Goal: Transaction & Acquisition: Purchase product/service

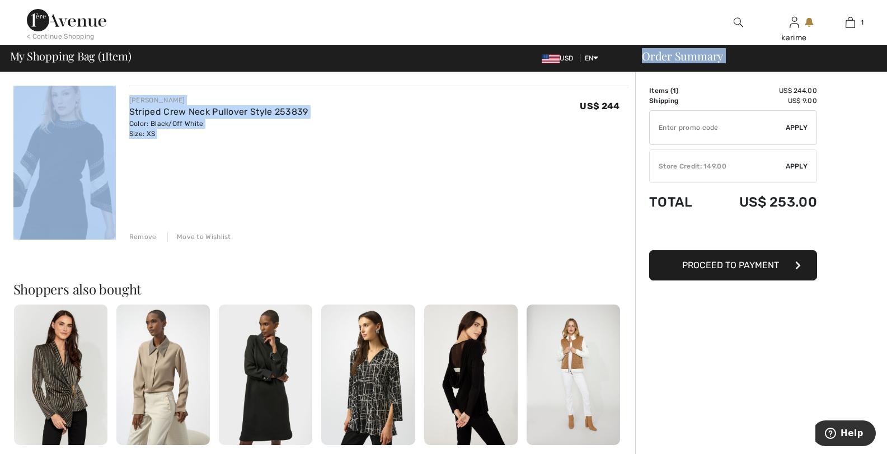
drag, startPoint x: 593, startPoint y: 61, endPoint x: 575, endPoint y: 88, distance: 33.1
click at [575, 88] on div "Log out Are you sure you want to logout? Logout < Continue Shopping karime Hi, …" at bounding box center [443, 354] width 887 height 709
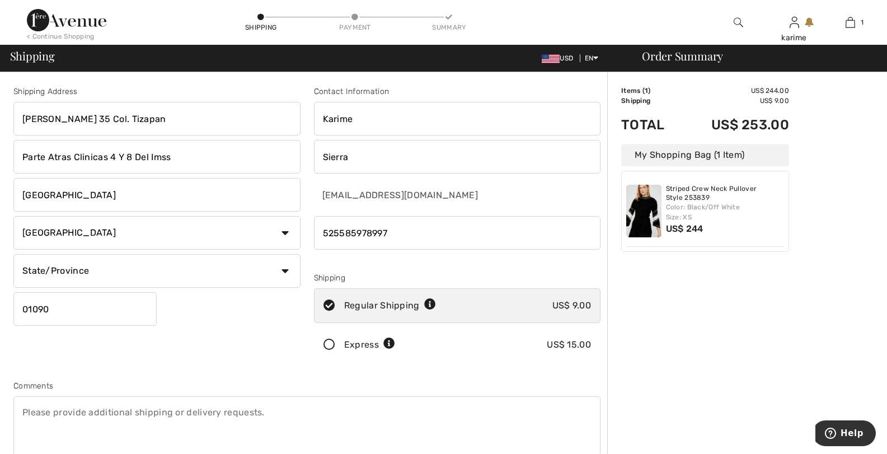
click at [375, 155] on input "Sierra" at bounding box center [457, 157] width 287 height 34
drag, startPoint x: 359, startPoint y: 152, endPoint x: 298, endPoint y: 153, distance: 61.6
click at [298, 153] on div "Shipping Address Miguel Hidalgo 35 Col. Tizapan Parte Atras Clinicas 4 Y 8 Del …" at bounding box center [307, 301] width 600 height 484
type input "Sierra"
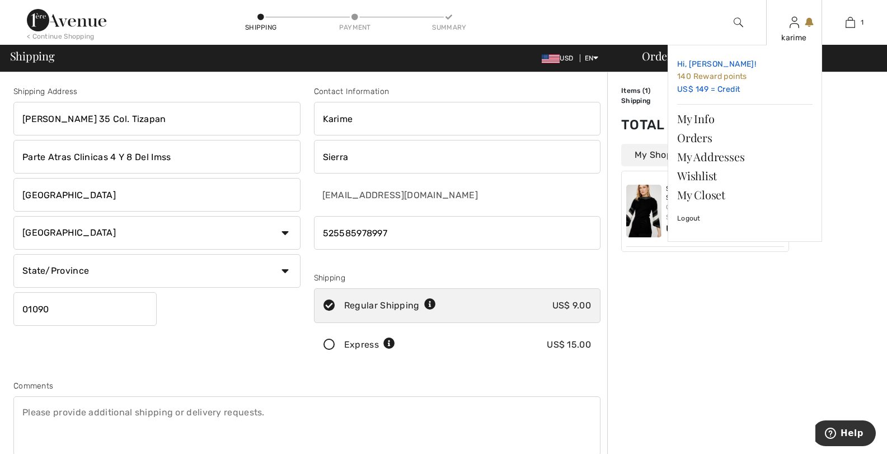
click at [715, 73] on span "140 Reward points" at bounding box center [712, 77] width 70 height 10
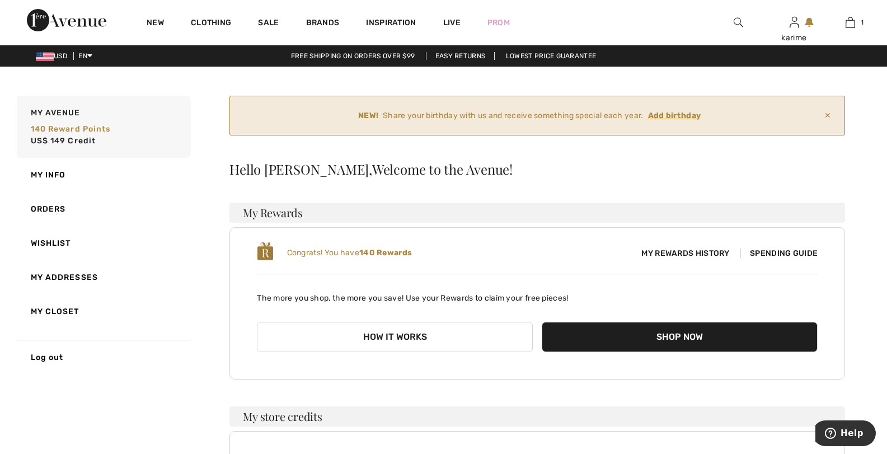
click at [690, 119] on ins "Add birthday" at bounding box center [674, 116] width 53 height 10
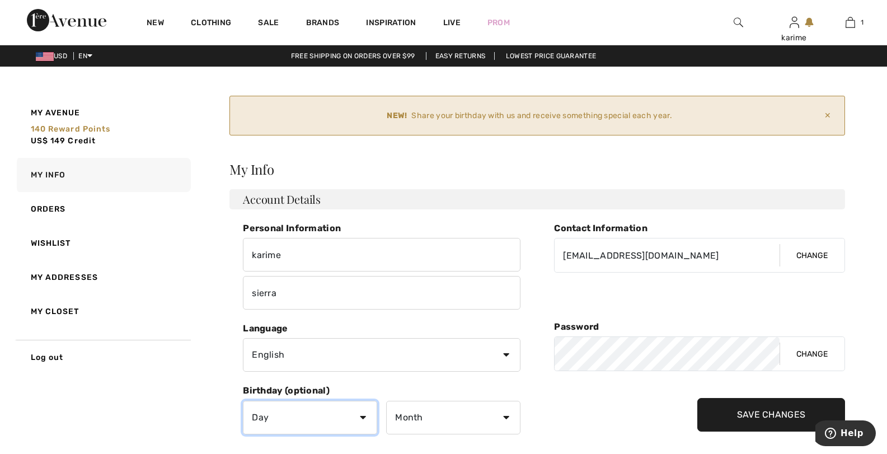
click at [359, 417] on select "Day 1 2 3 4 5 6 7 8 9 10 11 12 13 14 15 16 17 18 19 20 21 22 23 24 25 26 27 28 …" at bounding box center [310, 418] width 134 height 34
select select "21"
click at [243, 401] on select "Day 1 2 3 4 5 6 7 8 9 10 11 12 13 14 15 16 17 18 19 20 21 22 23 24 25 26 27 28 …" at bounding box center [310, 418] width 134 height 34
click at [493, 424] on select "Month January February March April May June July August September October Novem…" at bounding box center [453, 418] width 134 height 34
select select "10"
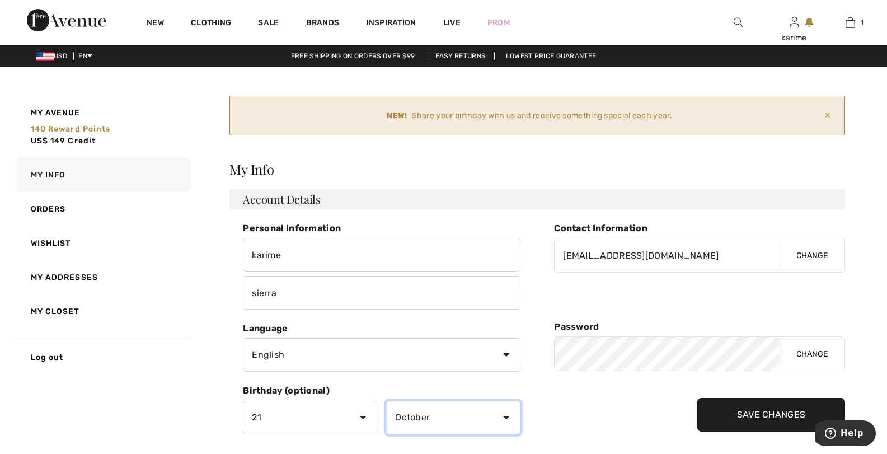
click at [386, 401] on select "Month January February March April May June July August September October Novem…" at bounding box center [453, 418] width 134 height 34
click at [768, 409] on input "Save Changes" at bounding box center [771, 415] width 148 height 34
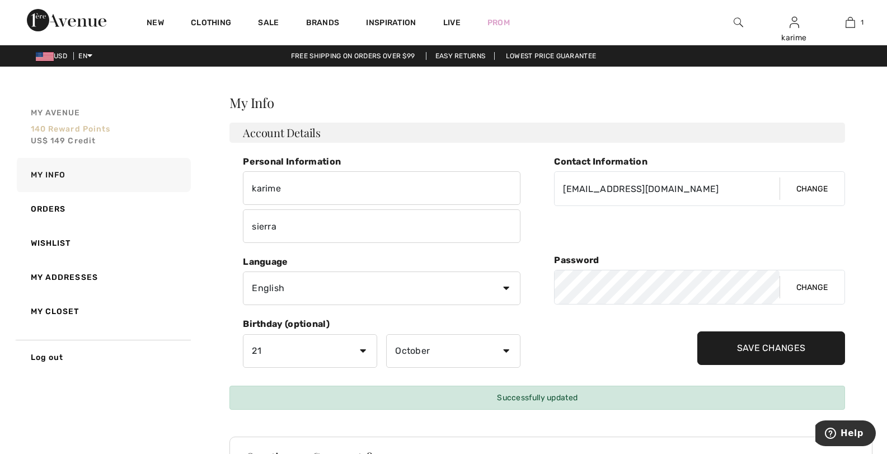
click at [60, 128] on span "140 Reward points" at bounding box center [71, 129] width 80 height 10
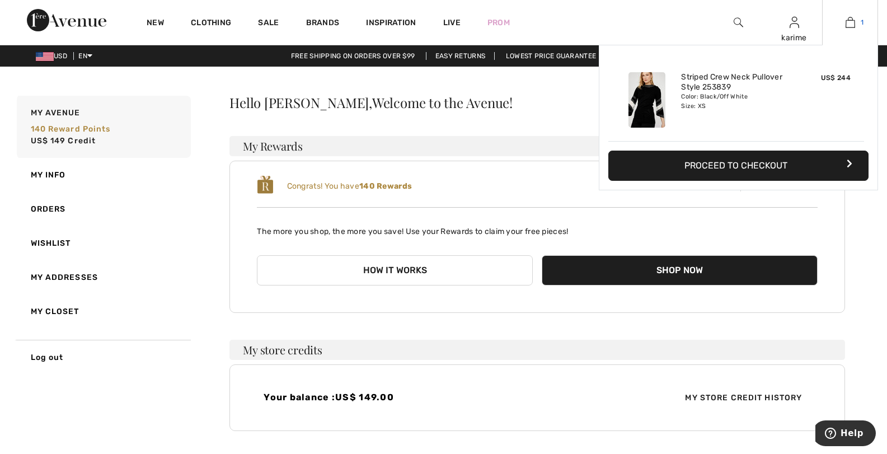
click at [844, 25] on link "1" at bounding box center [849, 22] width 55 height 13
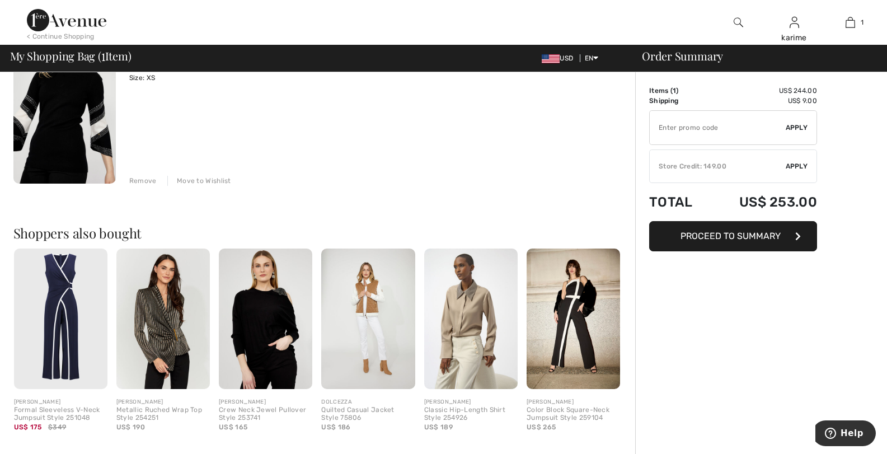
scroll to position [112, 0]
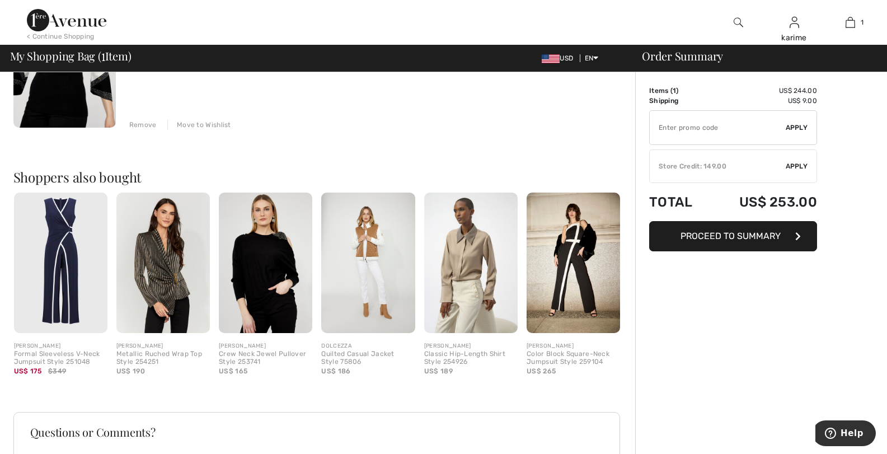
click at [271, 243] on img at bounding box center [265, 262] width 93 height 140
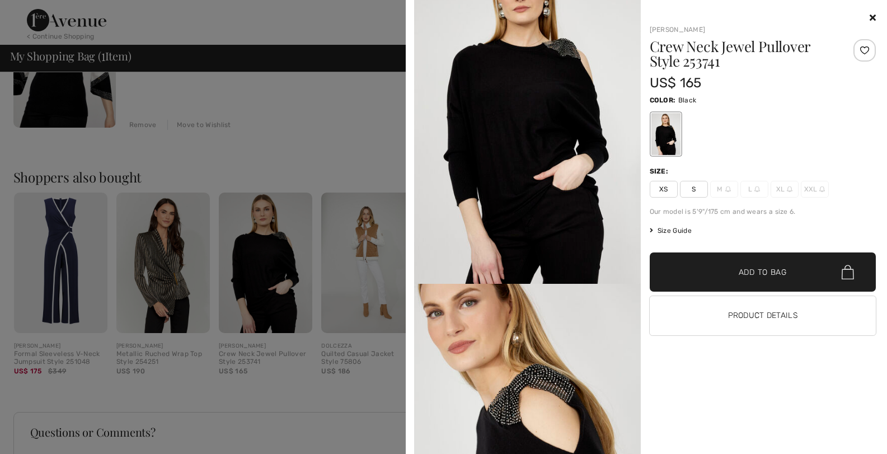
scroll to position [0, 0]
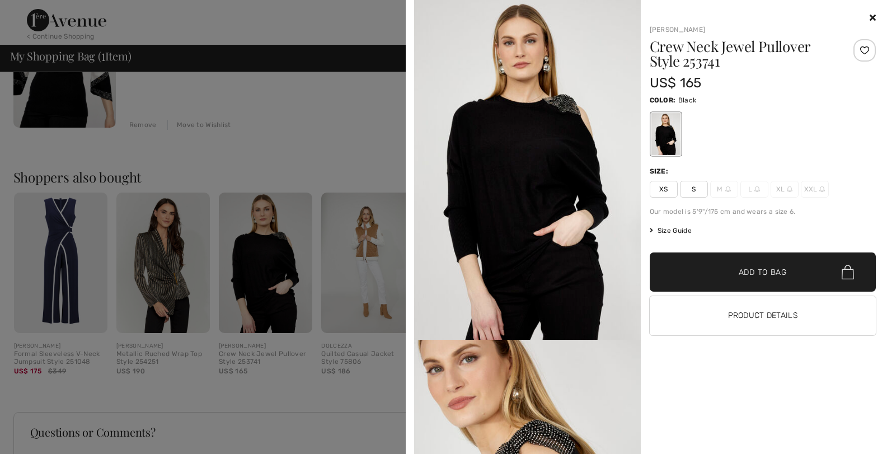
drag, startPoint x: 295, startPoint y: 100, endPoint x: 320, endPoint y: 119, distance: 30.8
click at [295, 100] on div at bounding box center [443, 227] width 887 height 454
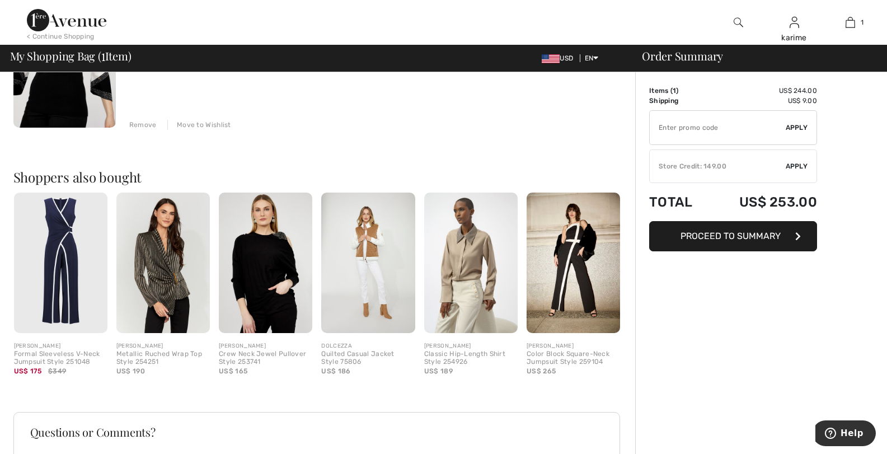
click at [747, 238] on span "Proceed to Summary" at bounding box center [730, 235] width 100 height 11
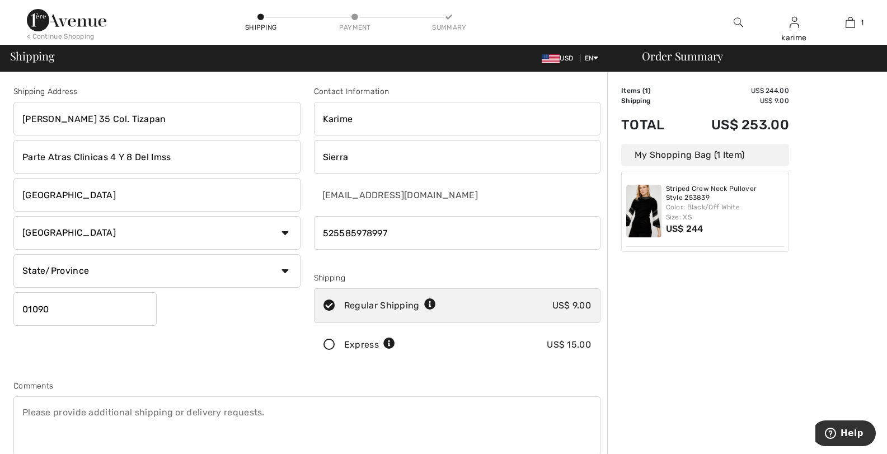
click at [265, 270] on select "State/Province Aguascalientes Baja California Norte Baja California Sur Campech…" at bounding box center [156, 271] width 287 height 34
select select "DIF"
click at [13, 254] on select "State/Province Aguascalientes Baja California Norte Baja California Sur Campech…" at bounding box center [156, 271] width 287 height 34
click at [415, 121] on input "Karime" at bounding box center [457, 119] width 287 height 34
type input "Karime"
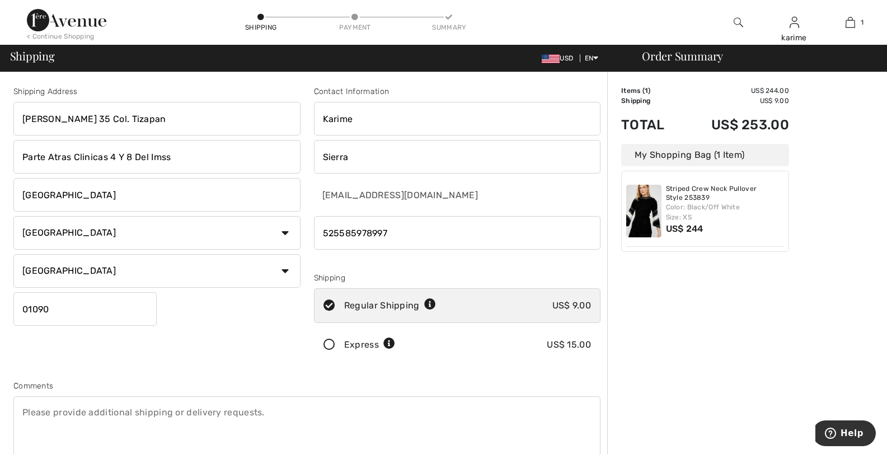
click at [556, 161] on input "Sierra" at bounding box center [457, 157] width 287 height 34
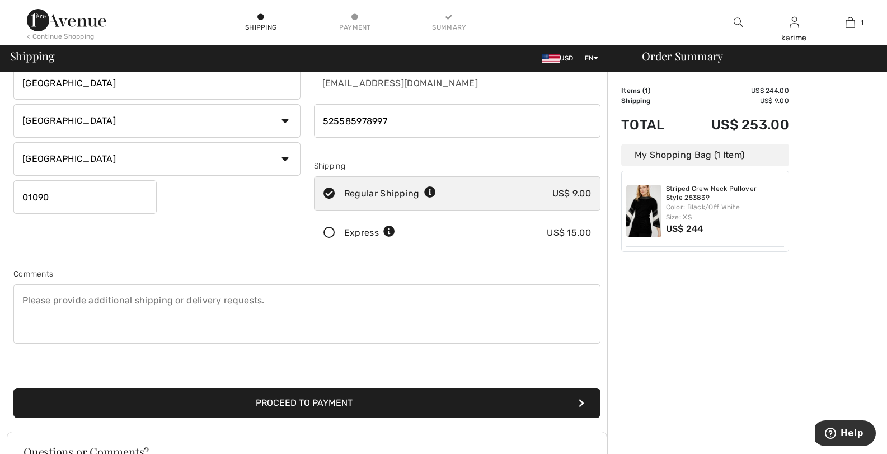
scroll to position [168, 0]
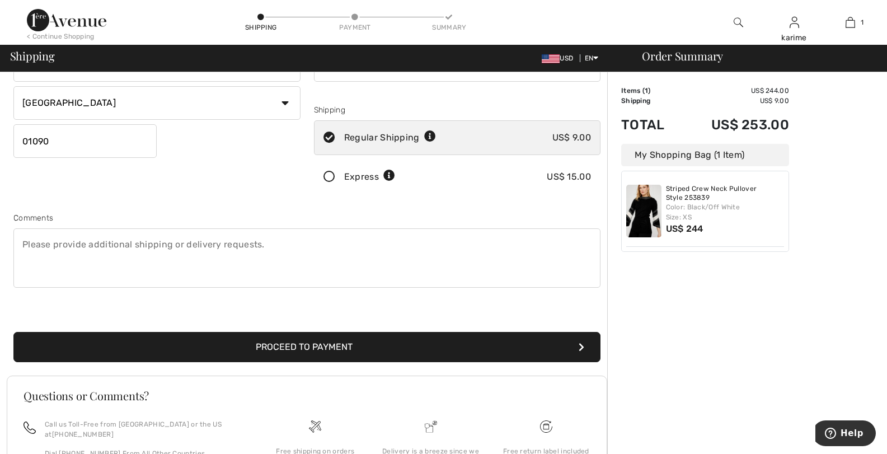
type input "Sierra SITK691021SQ8"
click at [392, 349] on button "Proceed to Payment" at bounding box center [306, 347] width 587 height 30
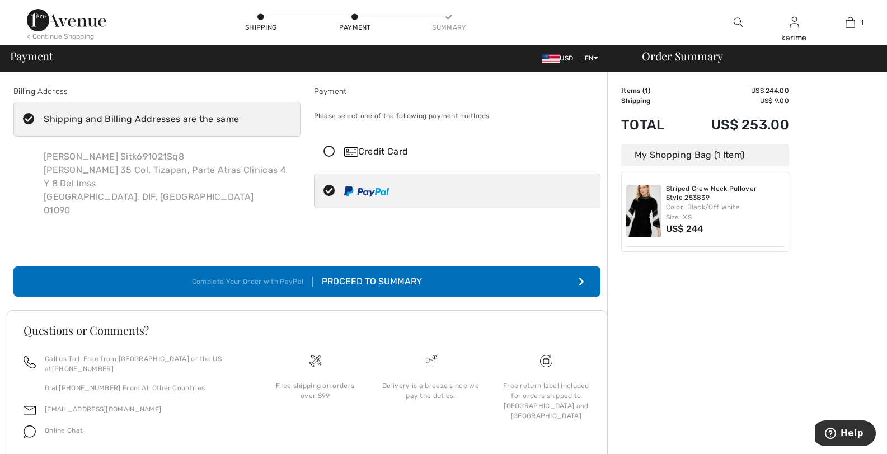
click at [378, 283] on div "Proceed to Summary" at bounding box center [367, 281] width 109 height 13
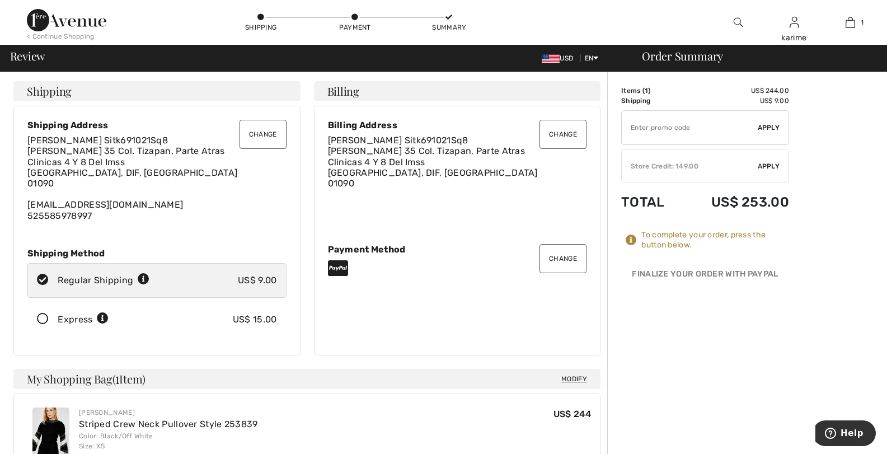
scroll to position [112, 0]
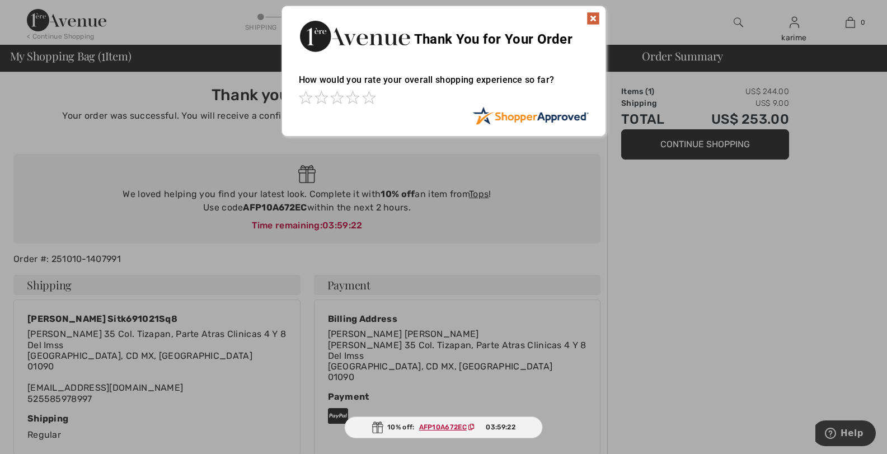
click at [593, 19] on img at bounding box center [592, 18] width 13 height 13
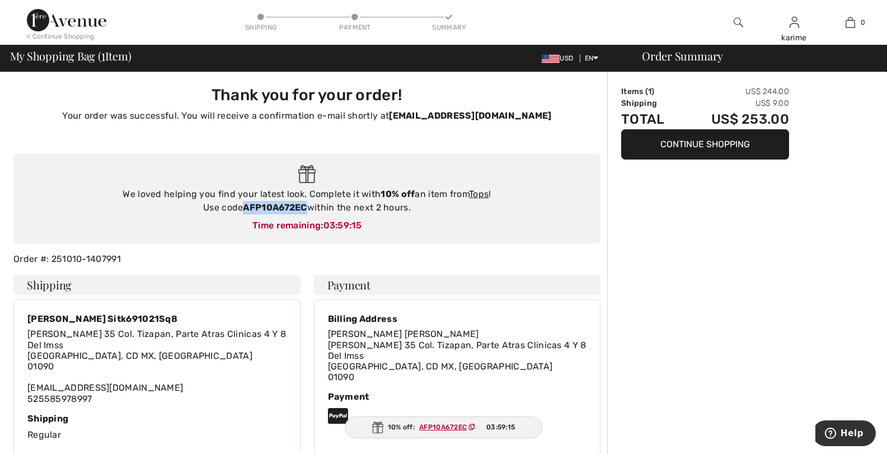
drag, startPoint x: 243, startPoint y: 209, endPoint x: 308, endPoint y: 205, distance: 65.6
click at [308, 205] on div "We loved helping you find your latest look. Complete it with 10% off an item fr…" at bounding box center [307, 200] width 564 height 27
copy strong "AFP10A672EC"
click at [738, 25] on img at bounding box center [738, 22] width 10 height 13
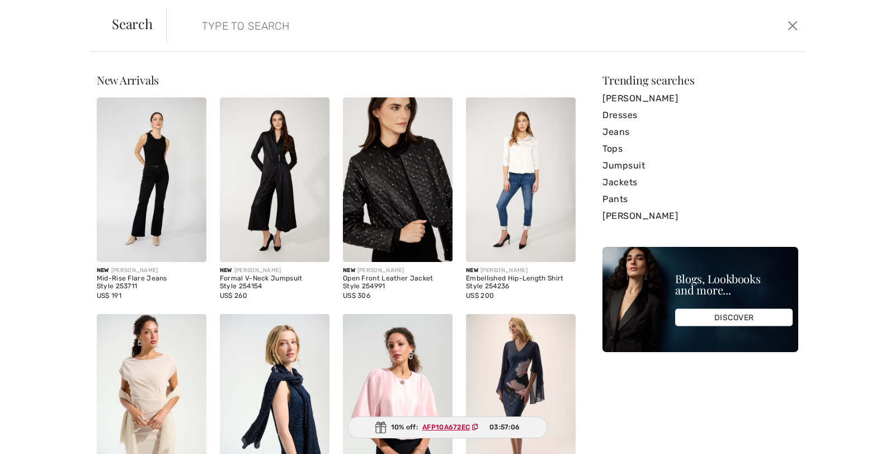
paste input "[URL][DOMAIN_NAME]"
type input "[URL][DOMAIN_NAME]"
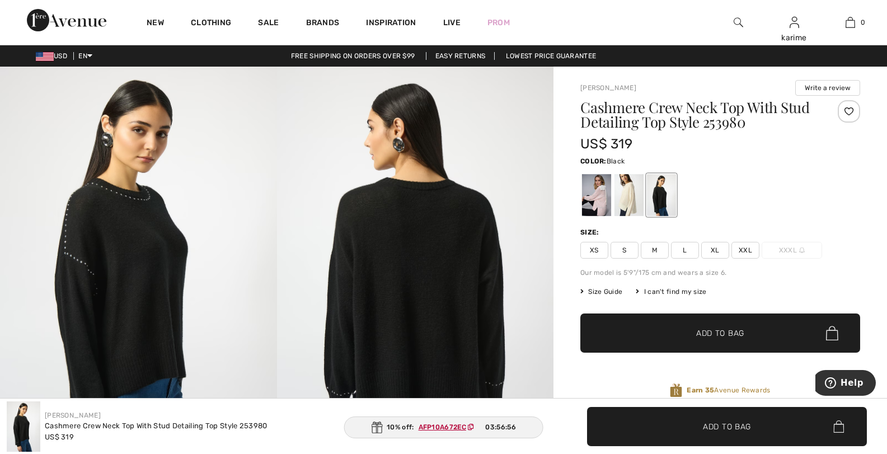
click at [598, 255] on span "XS" at bounding box center [594, 250] width 28 height 17
click at [670, 329] on span "✔ Added to Bag" at bounding box center [703, 333] width 68 height 12
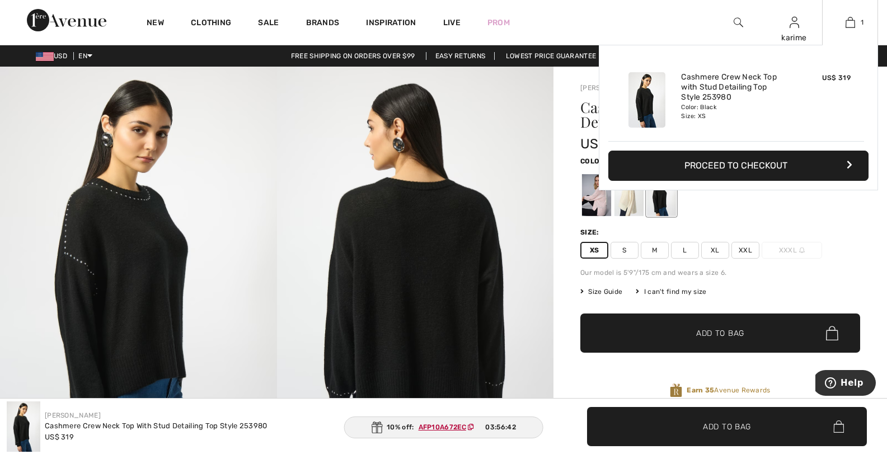
click at [777, 166] on button "Proceed to Checkout" at bounding box center [738, 165] width 260 height 30
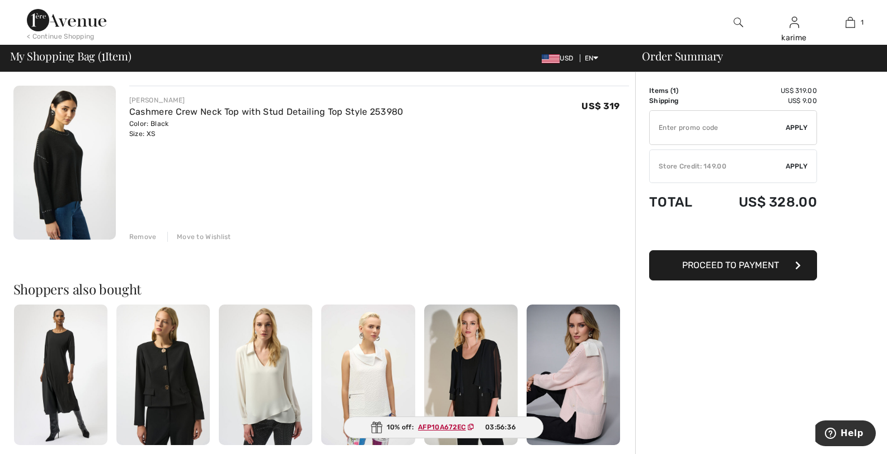
paste input "https://www.1ereavenue.com/en/cashmere-crew-neck-top-with-stud-detailing-top-st…"
type input "https://www.1ereavenue.com/en/cashmere-crew-neck-top-with-stud-detailing-top-st…"
drag, startPoint x: 784, startPoint y: 129, endPoint x: 609, endPoint y: 135, distance: 174.7
click at [609, 135] on div "JOSEPH RIBKOFF Cashmere Crew Neck Top with Stud Detailing Top Style 253980 Colo…" at bounding box center [447, 394] width 880 height 644
click at [737, 126] on input "TEXT" at bounding box center [718, 128] width 136 height 34
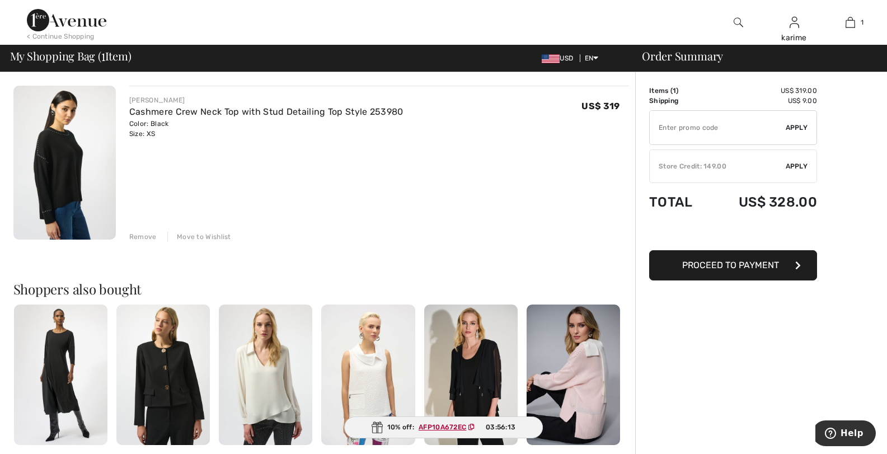
paste input "AFP10A672EC"
type input "AFP10A672EC"
click at [798, 128] on span "Apply" at bounding box center [796, 128] width 22 height 10
click at [761, 310] on div "Order Summary Details Items ( 1 ) US$ 319.00 Promo code US$ 0.00 Shipping US$ 9…" at bounding box center [761, 394] width 252 height 644
click at [796, 128] on span "Remove" at bounding box center [793, 128] width 28 height 10
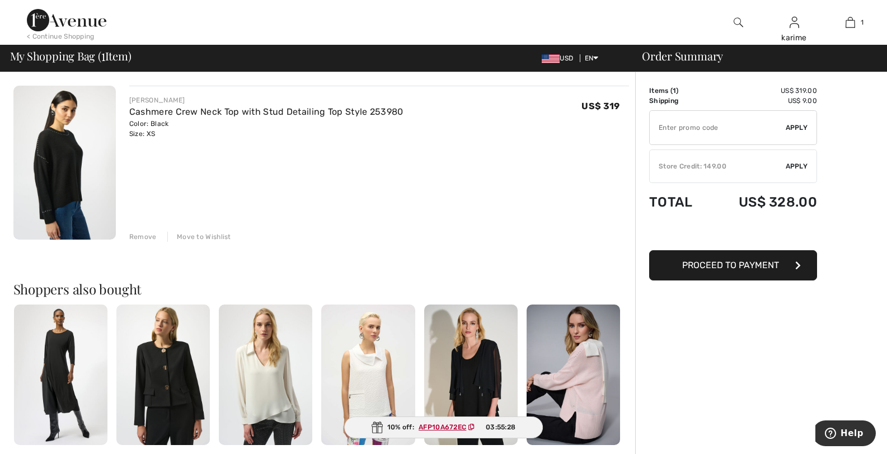
click at [794, 161] on div "✔ Store Credit: 149.00 Apply Remove" at bounding box center [733, 166] width 168 height 34
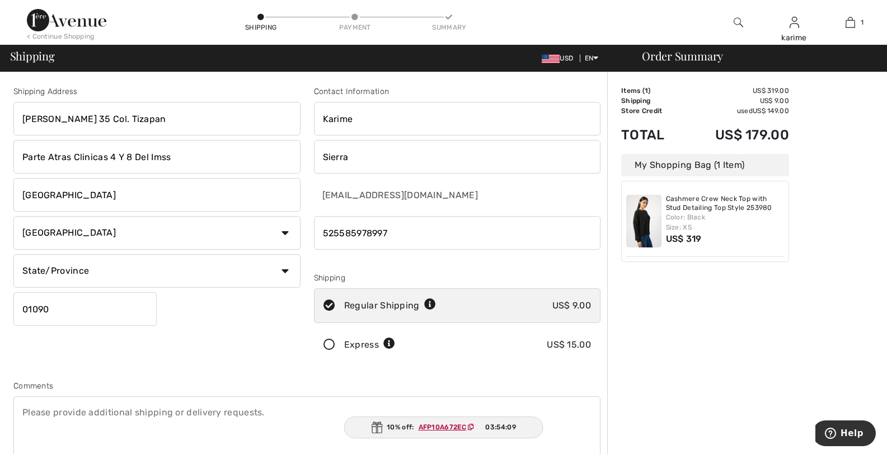
click at [458, 163] on input "Sierra" at bounding box center [457, 157] width 287 height 34
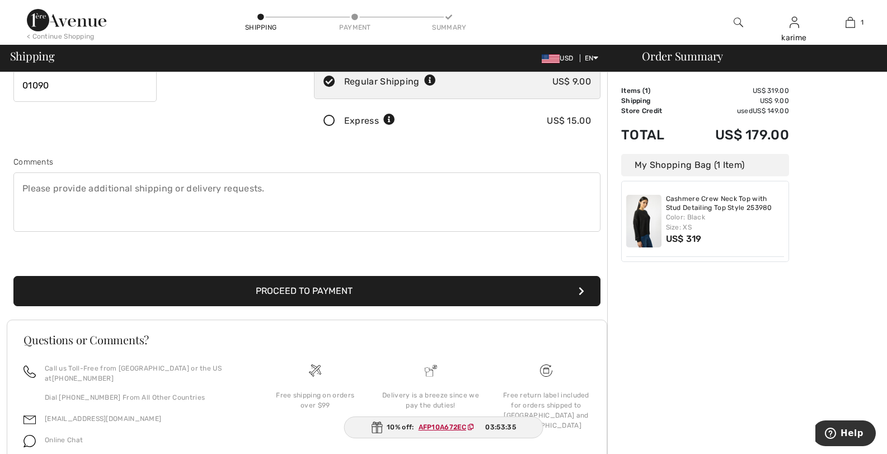
scroll to position [275, 0]
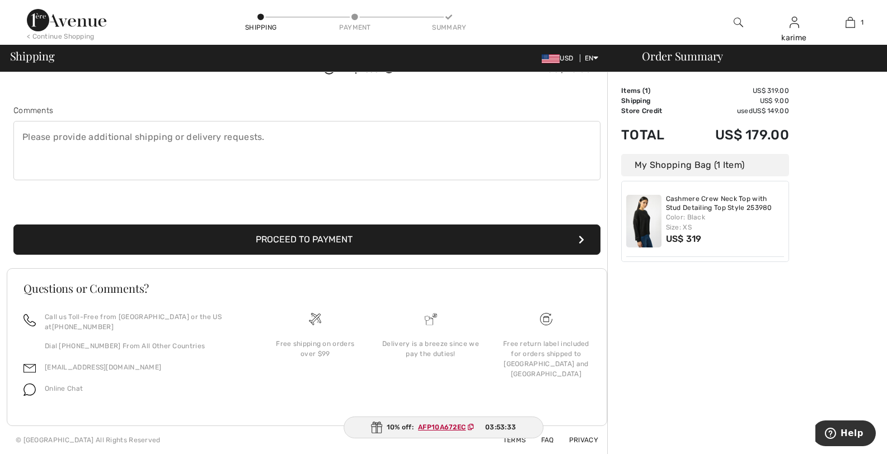
type input "Sierra SITK691021SQ8"
click at [283, 237] on button "Proceed to Payment" at bounding box center [306, 239] width 587 height 30
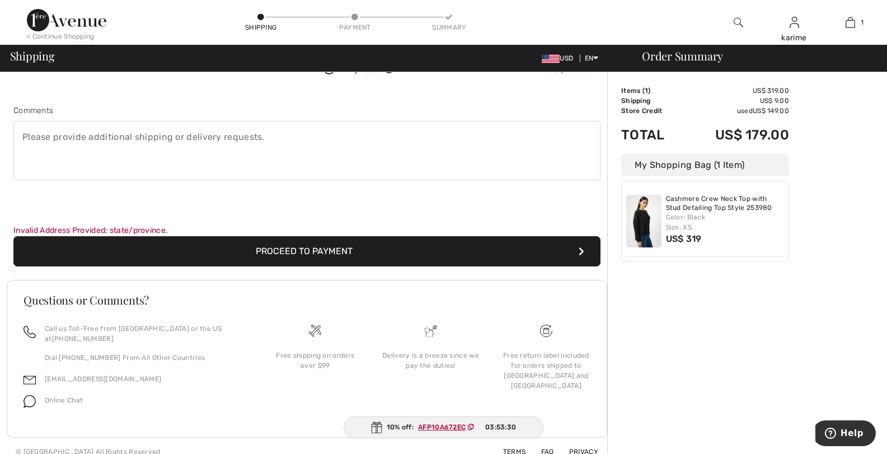
scroll to position [107, 0]
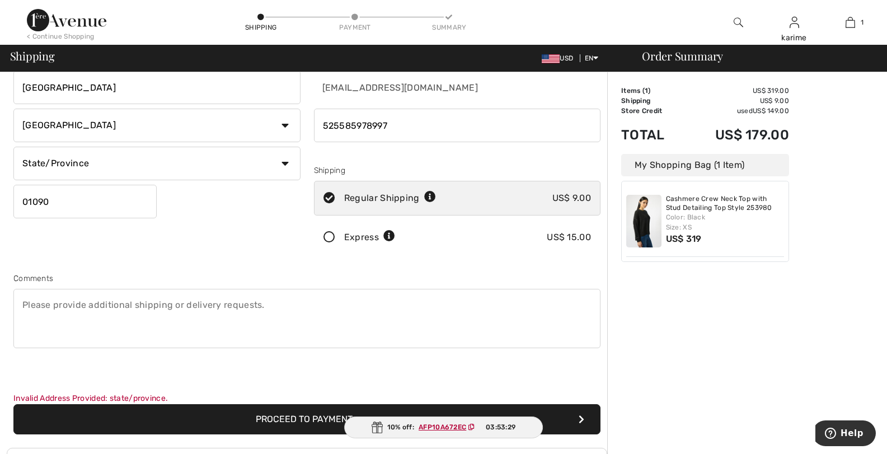
click at [275, 167] on select "State/Province [GEOGRAPHIC_DATA] [GEOGRAPHIC_DATA][US_STATE] [GEOGRAPHIC_DATA][…" at bounding box center [156, 164] width 287 height 34
select select "DIF"
click at [13, 147] on select "State/Province [GEOGRAPHIC_DATA] [GEOGRAPHIC_DATA][US_STATE] [GEOGRAPHIC_DATA][…" at bounding box center [156, 164] width 287 height 34
click at [547, 343] on textarea at bounding box center [306, 318] width 587 height 59
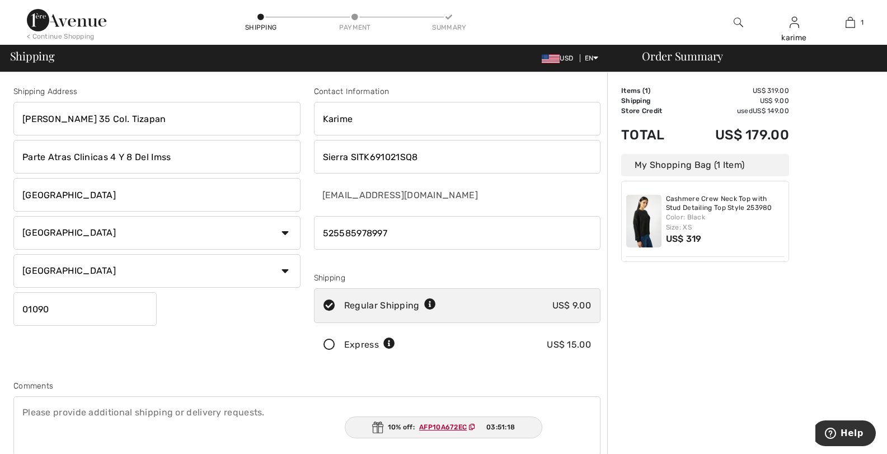
scroll to position [168, 0]
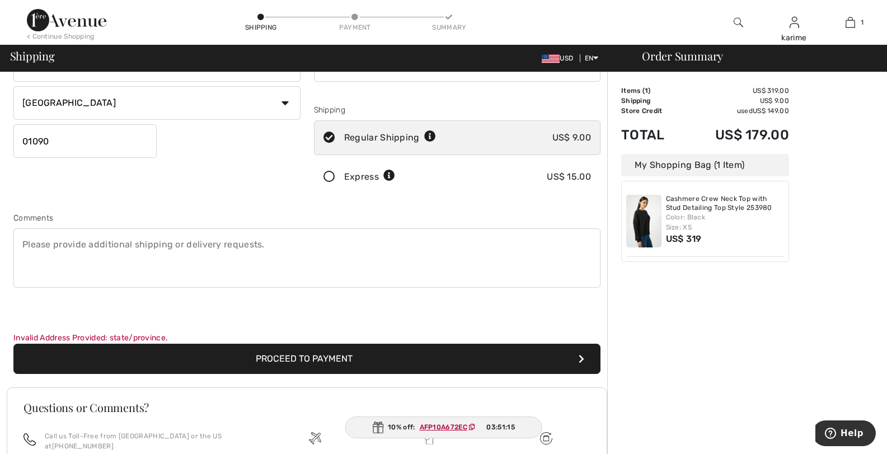
click at [316, 359] on button "Proceed to Payment" at bounding box center [306, 359] width 587 height 30
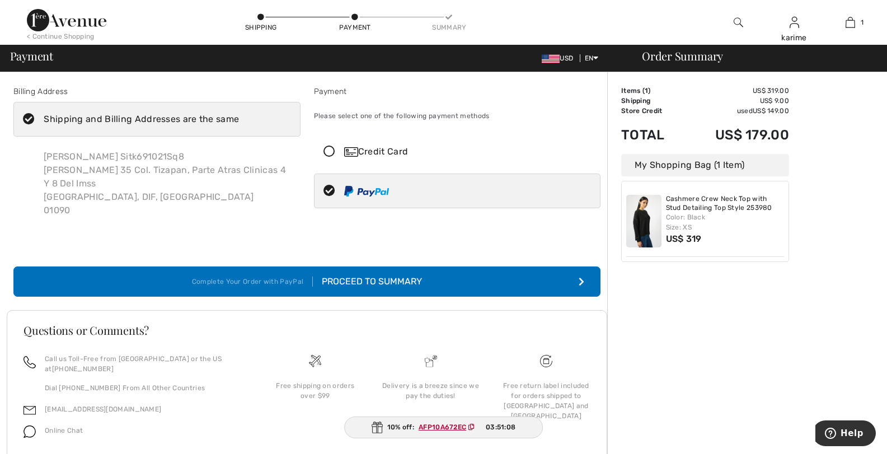
click at [378, 282] on div "Proceed to Summary" at bounding box center [367, 281] width 109 height 13
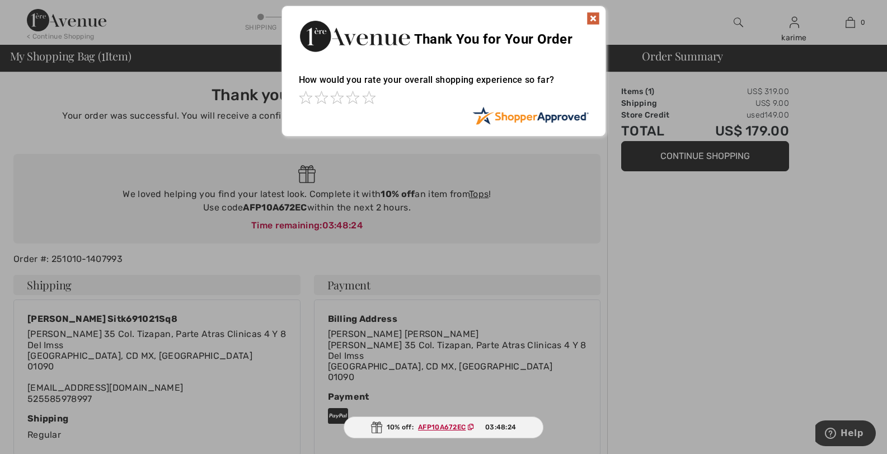
click at [596, 21] on img at bounding box center [592, 18] width 13 height 13
